Goal: Task Accomplishment & Management: Manage account settings

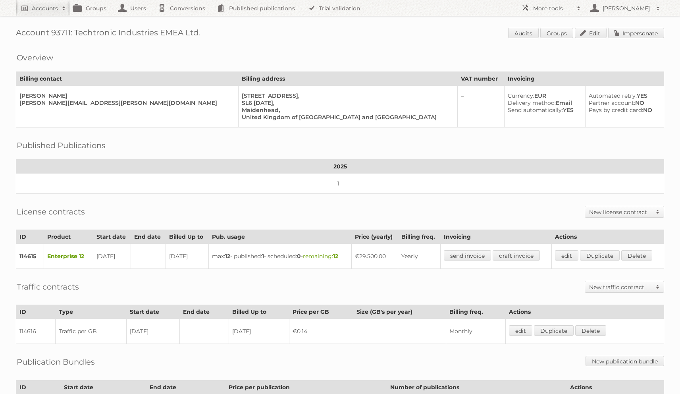
scroll to position [101, 0]
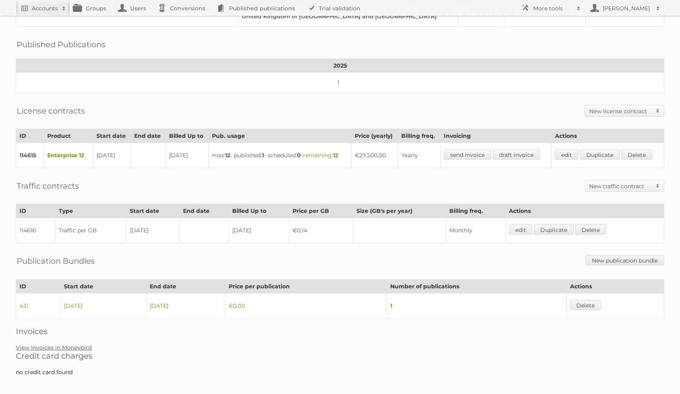
click at [73, 344] on link "View Invoices in Moneybird" at bounding box center [54, 347] width 76 height 7
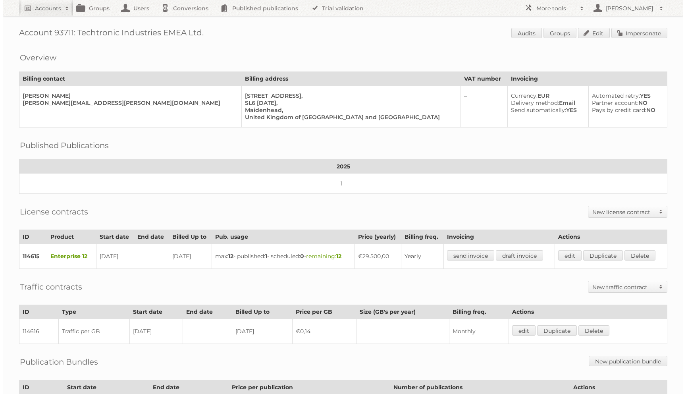
scroll to position [0, 0]
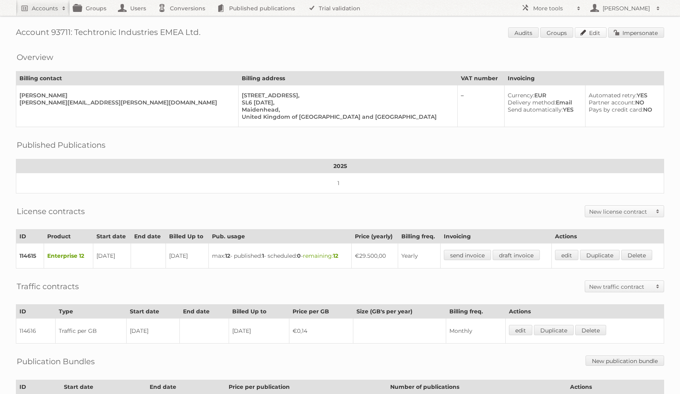
click at [589, 31] on link "Edit" at bounding box center [591, 32] width 32 height 10
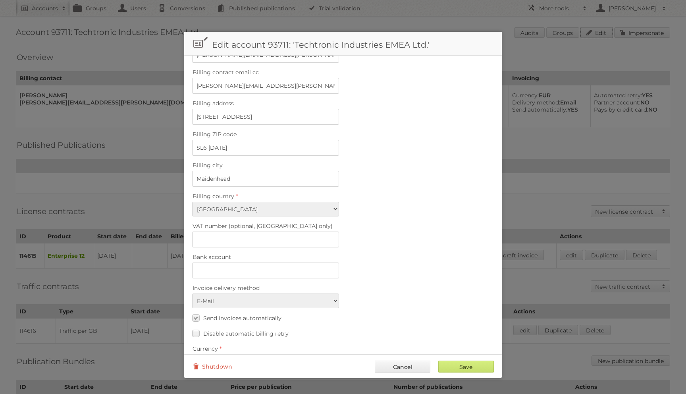
scroll to position [239, 0]
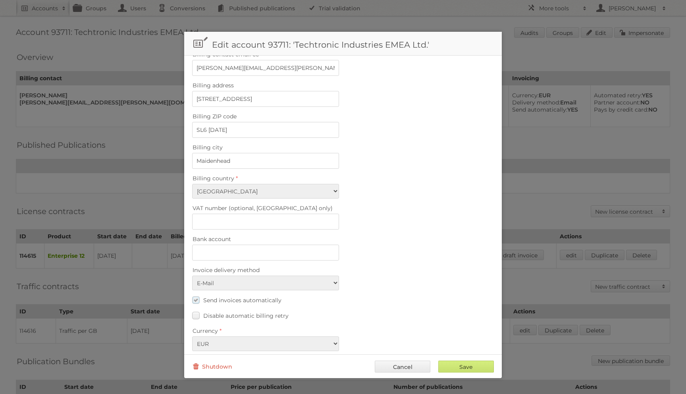
click at [218, 297] on span "Send invoices automatically" at bounding box center [242, 300] width 78 height 7
click at [0, 0] on input "Send invoices automatically" at bounding box center [0, 0] width 0 height 0
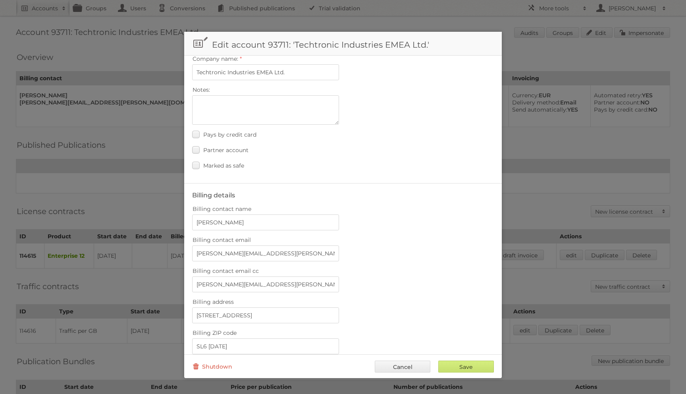
scroll to position [0, 0]
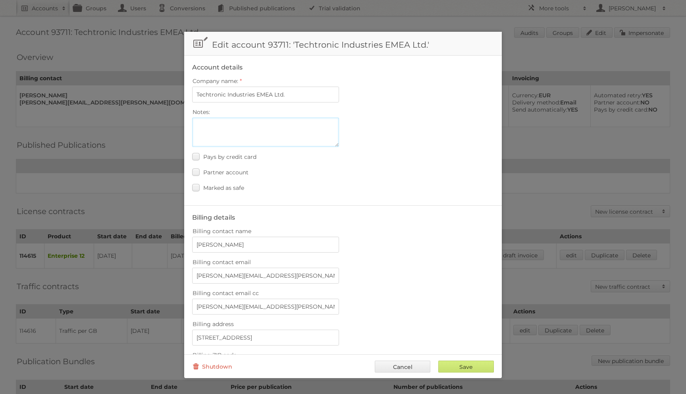
click at [218, 127] on textarea "Notes:" at bounding box center [265, 132] width 147 height 29
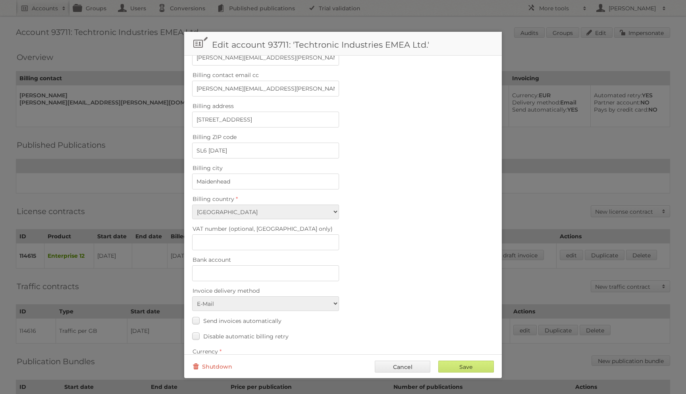
scroll to position [239, 0]
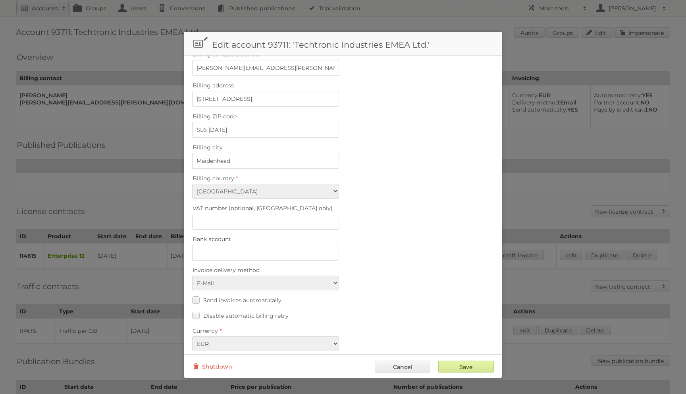
type textarea "[Contract 114615] Auto-billing is disabled to add the €11.500 Pro services pack…"
click at [448, 362] on input "Save" at bounding box center [467, 367] width 56 height 12
type input "..."
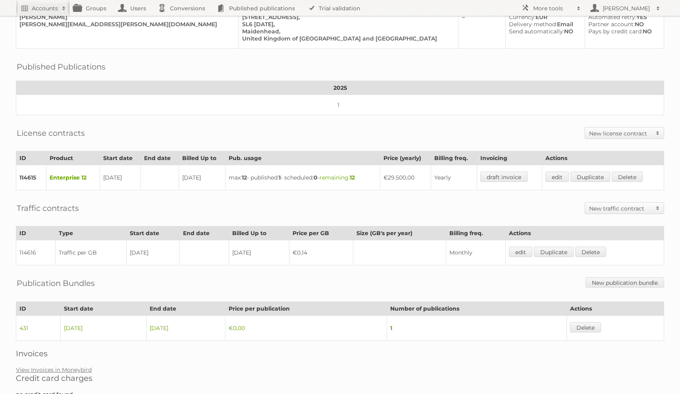
scroll to position [124, 0]
